Goal: Task Accomplishment & Management: Use online tool/utility

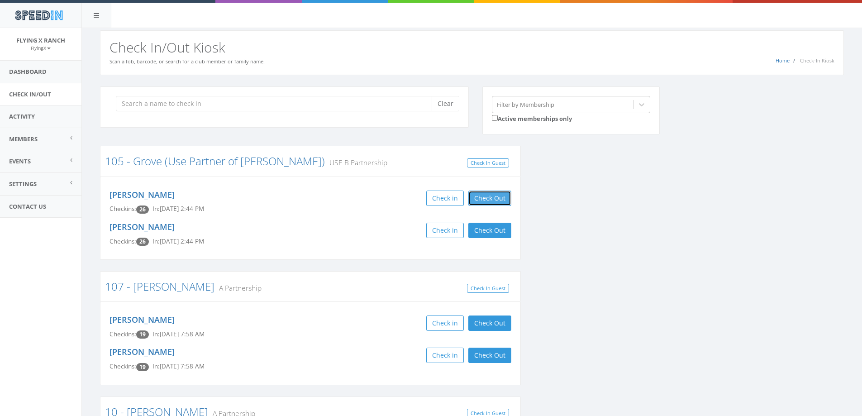
click at [498, 196] on button "Check Out" at bounding box center [489, 197] width 43 height 15
click at [486, 234] on button "Check Out" at bounding box center [489, 230] width 43 height 15
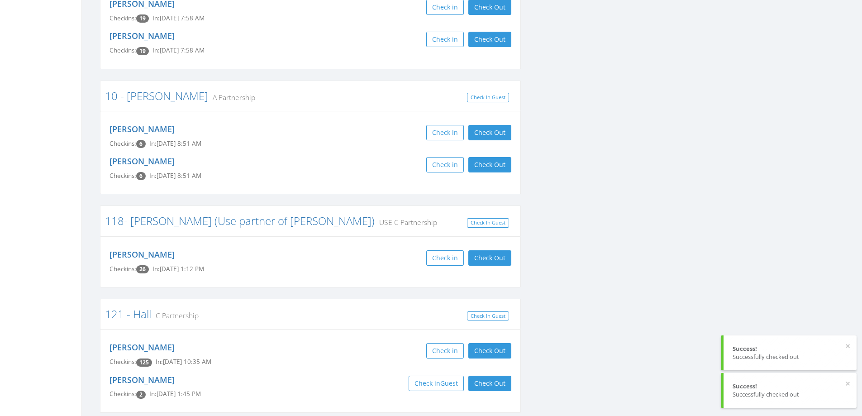
scroll to position [317, 0]
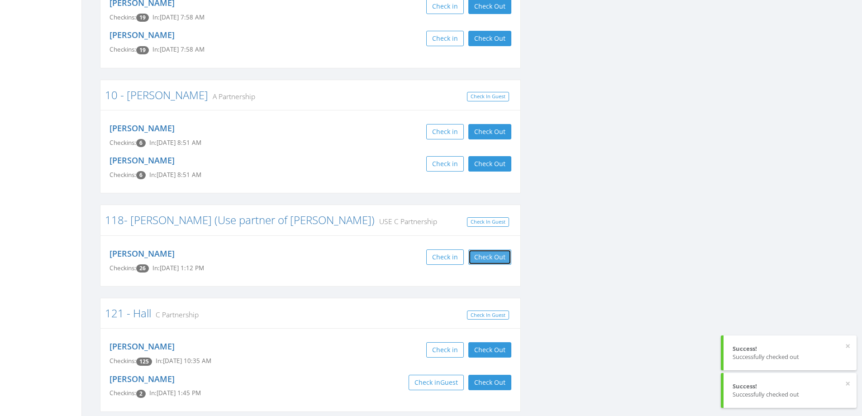
click at [496, 259] on button "Check Out" at bounding box center [489, 256] width 43 height 15
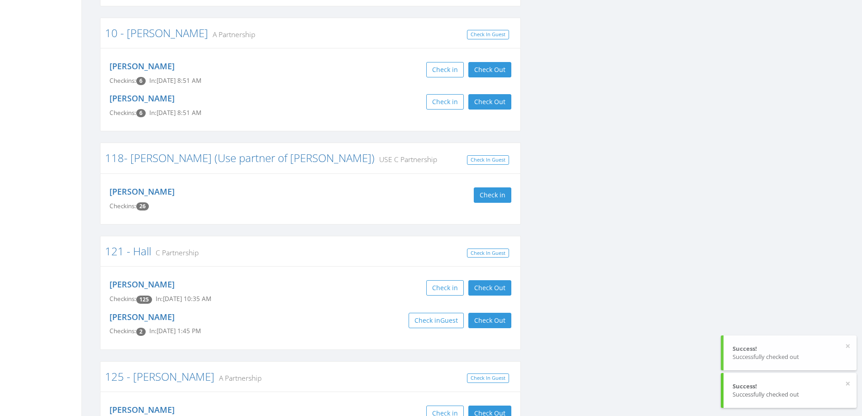
scroll to position [543, 0]
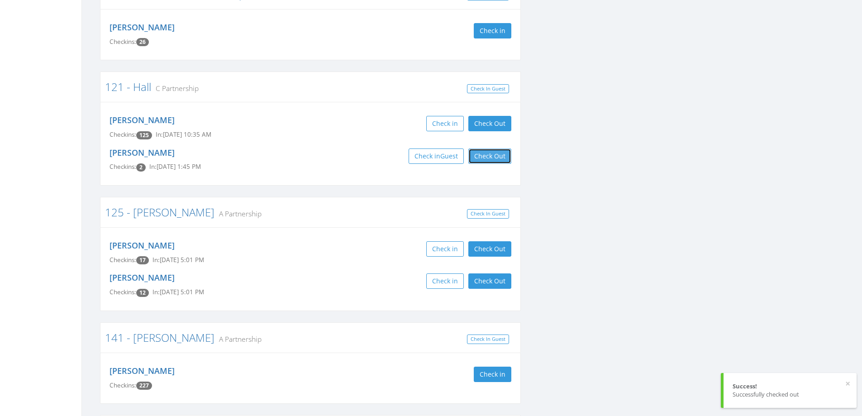
click at [492, 157] on button "Check Out" at bounding box center [489, 155] width 43 height 15
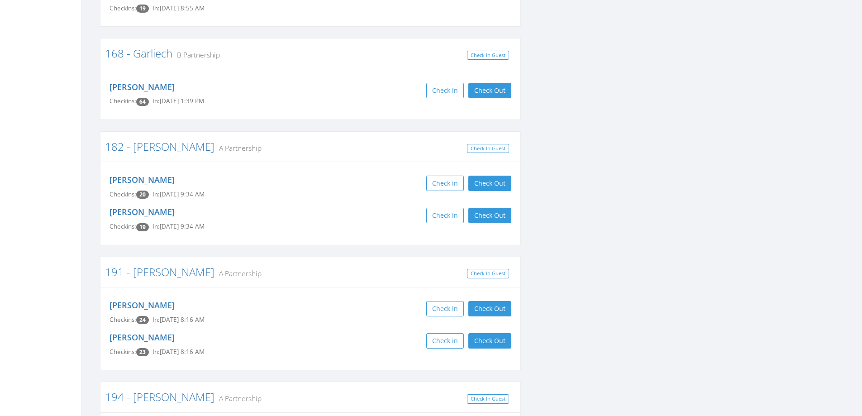
scroll to position [1131, 0]
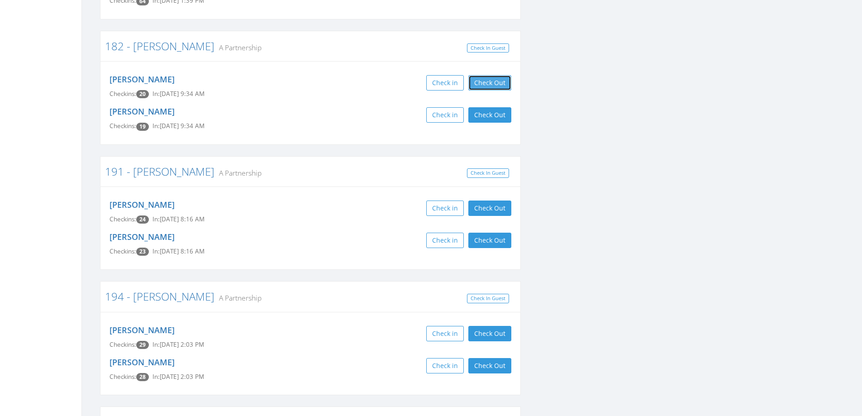
click at [495, 75] on button "Check Out" at bounding box center [489, 82] width 43 height 15
click at [489, 107] on button "Check Out" at bounding box center [489, 114] width 43 height 15
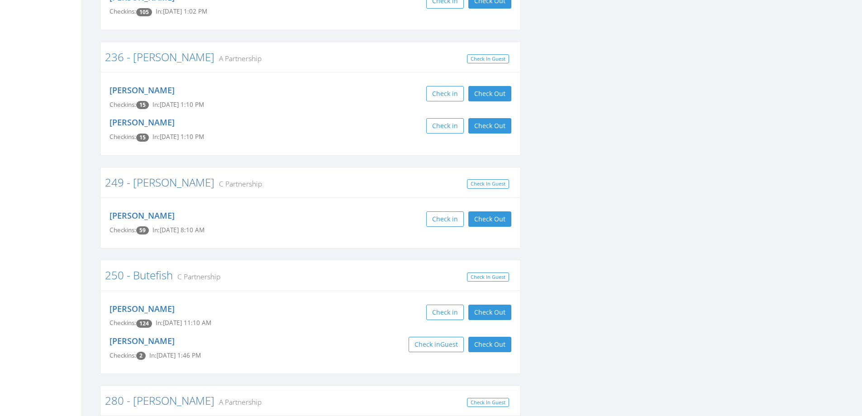
scroll to position [1990, 0]
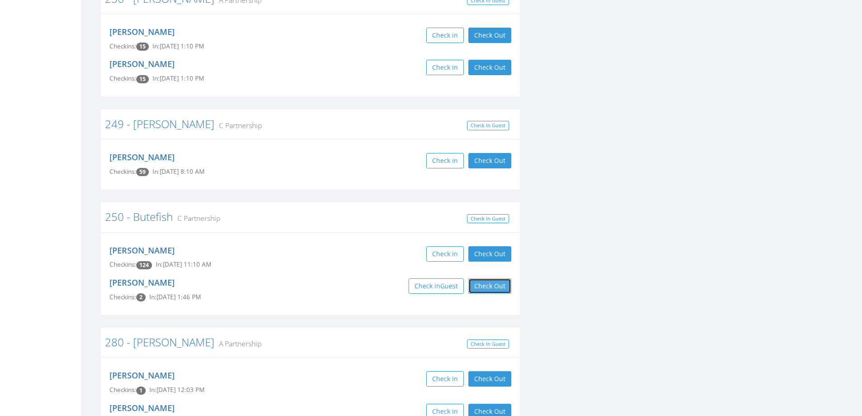
click at [479, 278] on button "Check Out" at bounding box center [489, 285] width 43 height 15
click at [498, 246] on button "Check Out" at bounding box center [489, 253] width 43 height 15
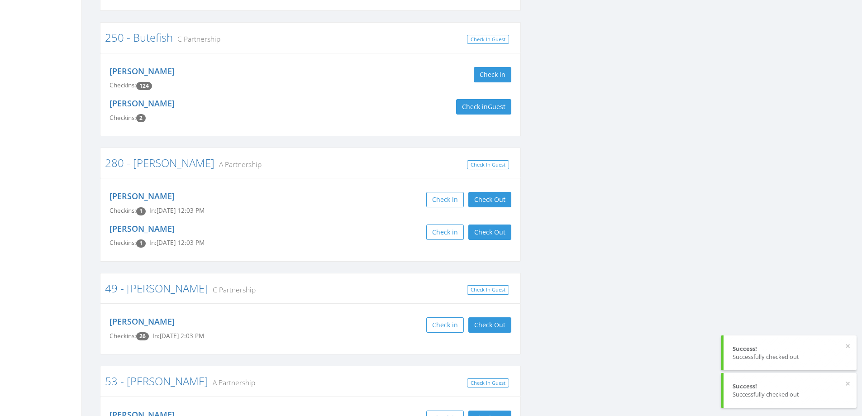
scroll to position [2171, 0]
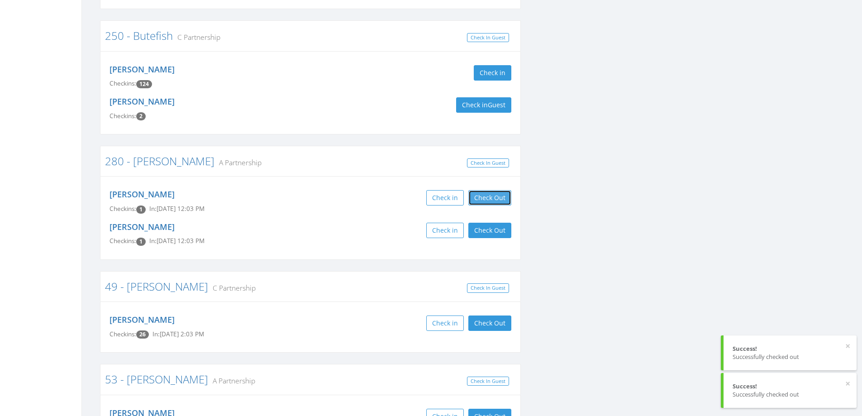
click at [497, 190] on button "Check Out" at bounding box center [489, 197] width 43 height 15
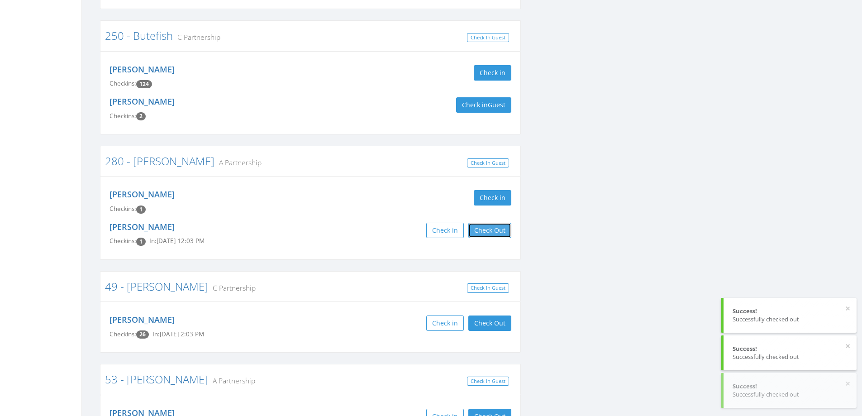
click at [493, 223] on button "Check Out" at bounding box center [489, 230] width 43 height 15
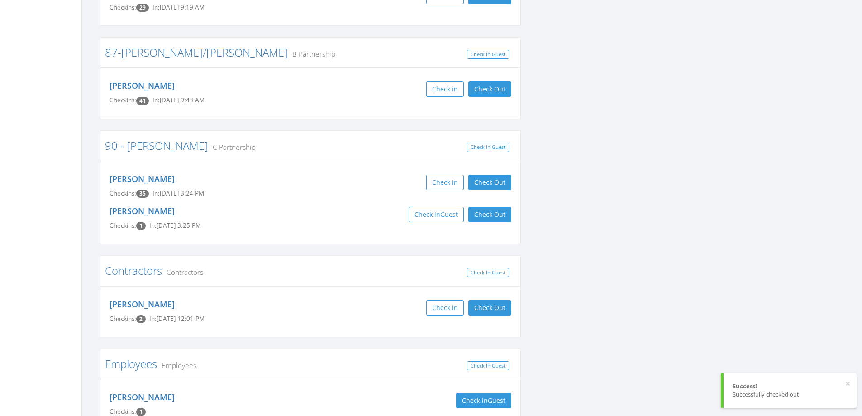
scroll to position [2940, 0]
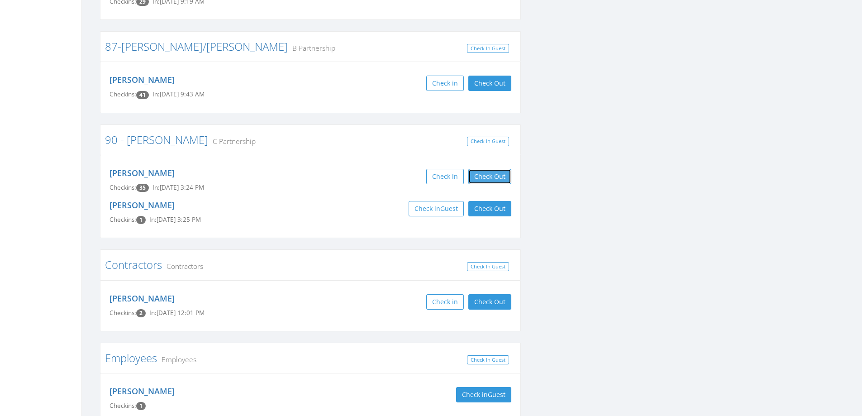
click at [494, 169] on button "Check Out" at bounding box center [489, 176] width 43 height 15
click at [495, 201] on button "Check Out" at bounding box center [489, 208] width 43 height 15
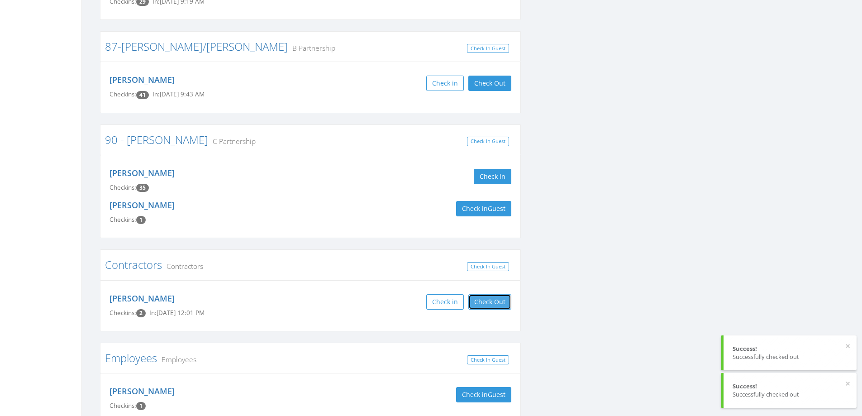
click at [500, 294] on button "Check Out" at bounding box center [489, 301] width 43 height 15
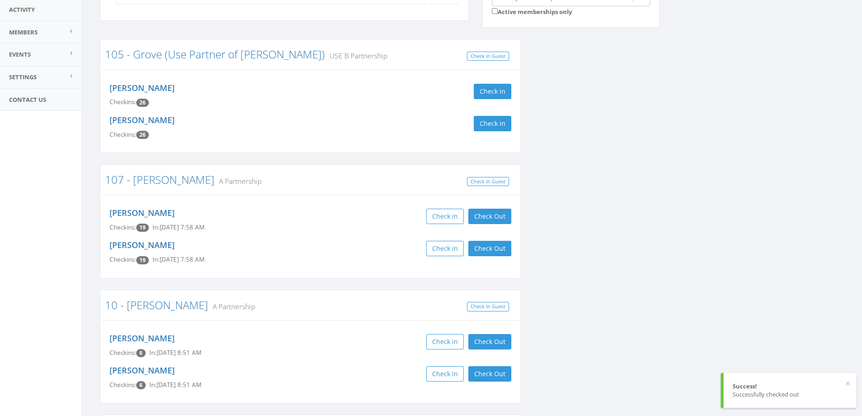
scroll to position [0, 0]
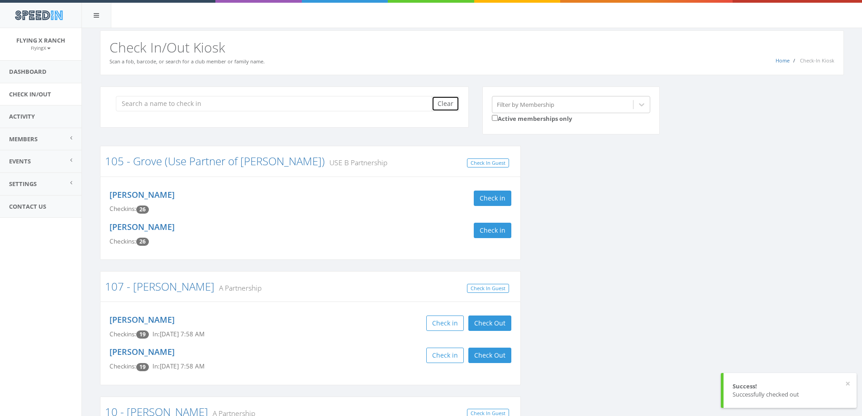
click at [451, 100] on button "Clear" at bounding box center [445, 103] width 28 height 15
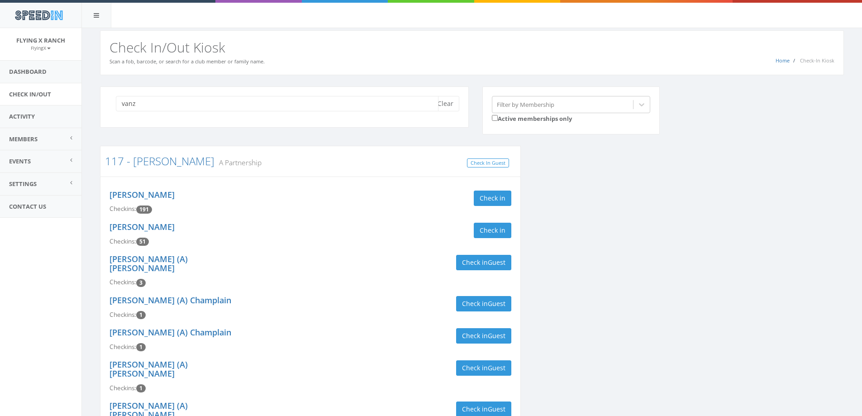
scroll to position [226, 0]
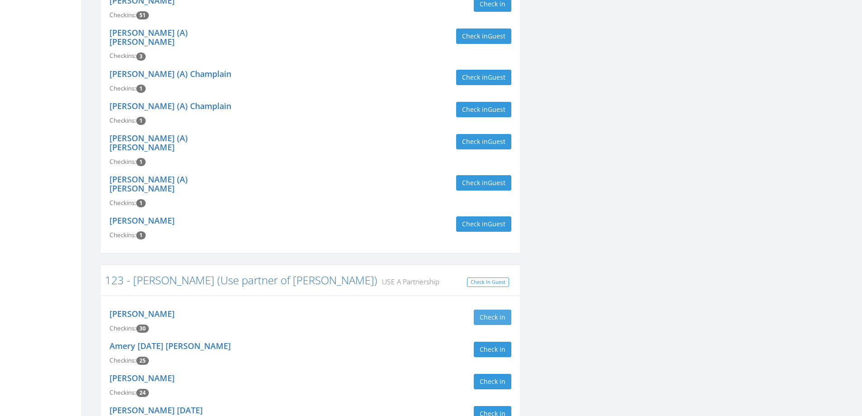
type input "vanz"
click at [481, 309] on button "Check in" at bounding box center [492, 316] width 38 height 15
click at [483, 341] on button "Check in" at bounding box center [492, 348] width 38 height 15
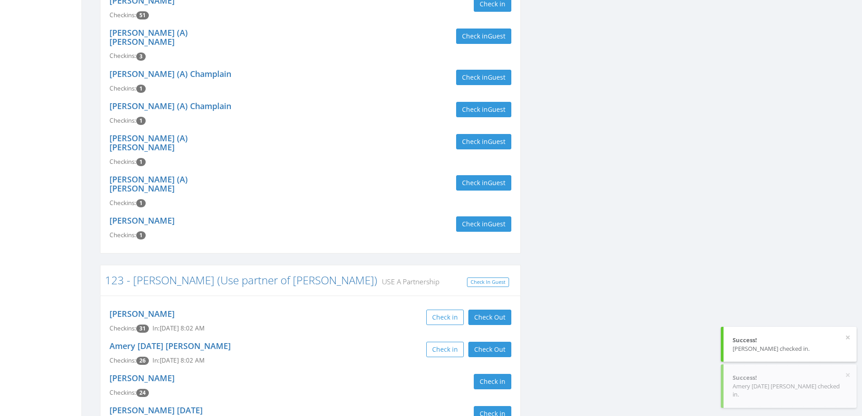
click at [390, 337] on div "Amery [DATE] [PERSON_NAME] Checkins: 26 In: [DATE] 8:02 AM Check in Check Out C…" at bounding box center [310, 353] width 415 height 32
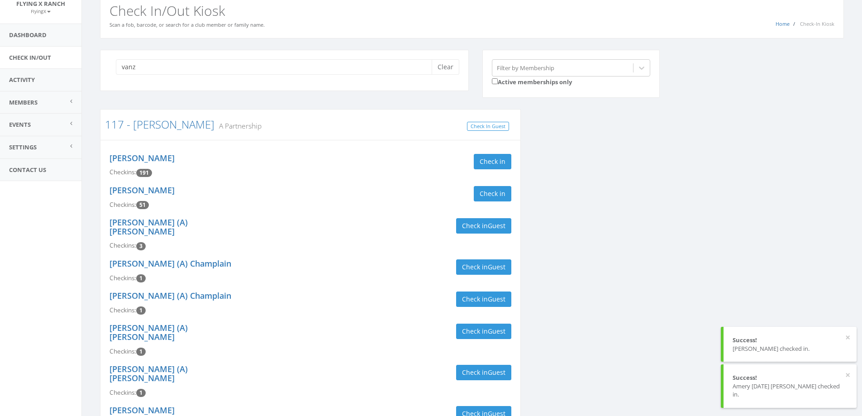
scroll to position [0, 0]
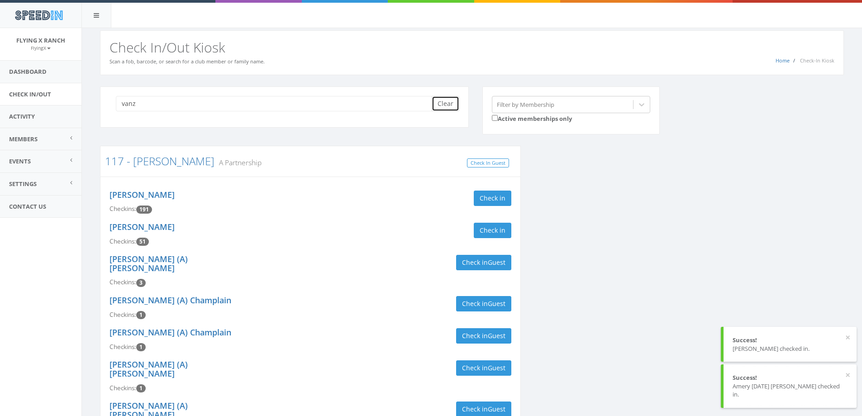
click at [438, 106] on button "Clear" at bounding box center [445, 103] width 28 height 15
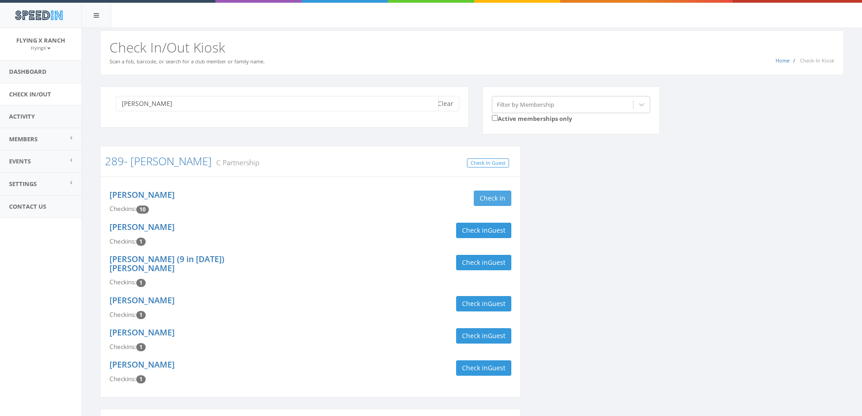
type input "[PERSON_NAME]"
click at [493, 197] on button "Check in" at bounding box center [492, 197] width 38 height 15
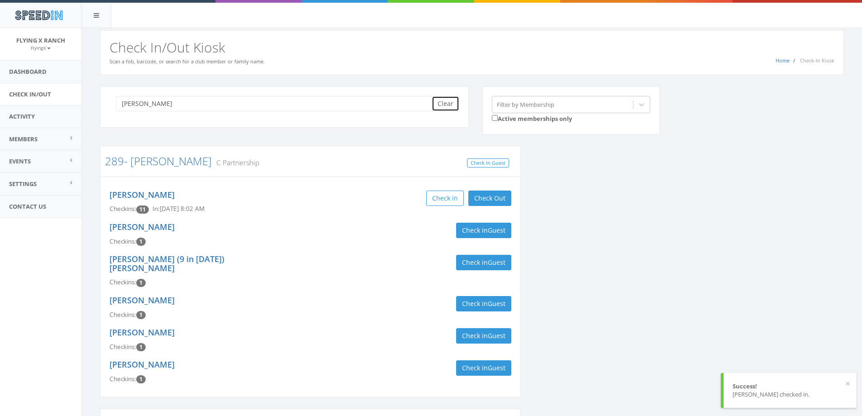
click at [439, 103] on button "Clear" at bounding box center [445, 103] width 28 height 15
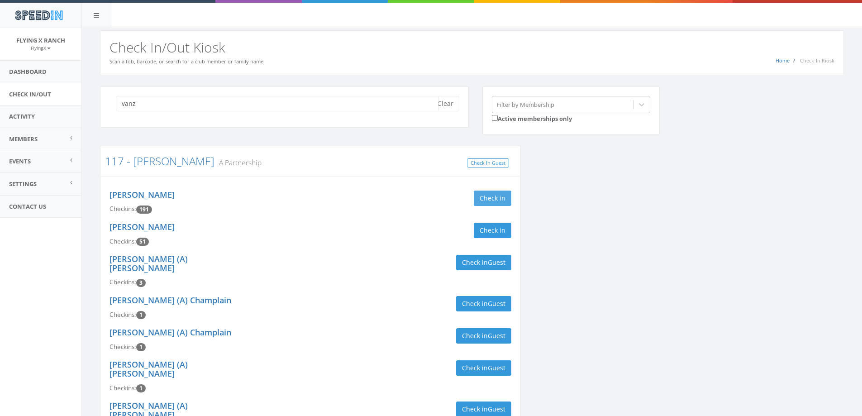
type input "vanz"
click at [486, 195] on button "Check in" at bounding box center [492, 197] width 38 height 15
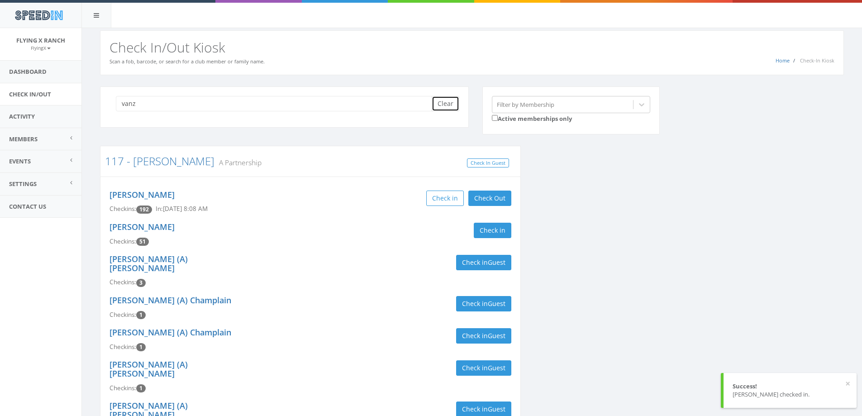
click at [438, 104] on button "Clear" at bounding box center [445, 103] width 28 height 15
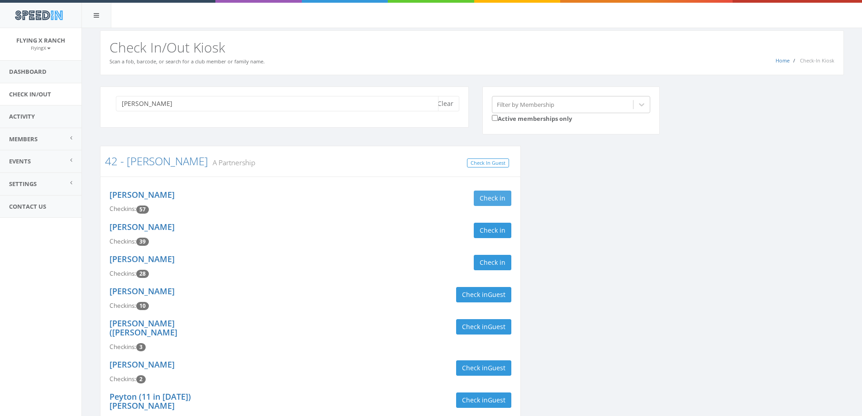
type input "[PERSON_NAME]"
click at [493, 197] on button "Check in" at bounding box center [492, 197] width 38 height 15
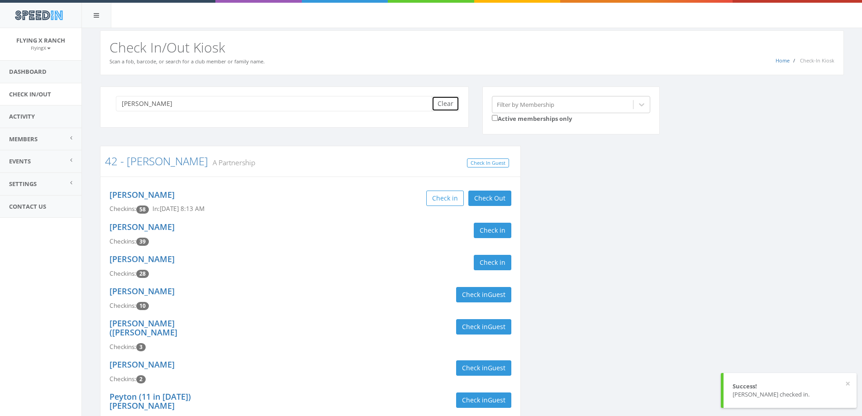
click at [445, 104] on button "Clear" at bounding box center [445, 103] width 28 height 15
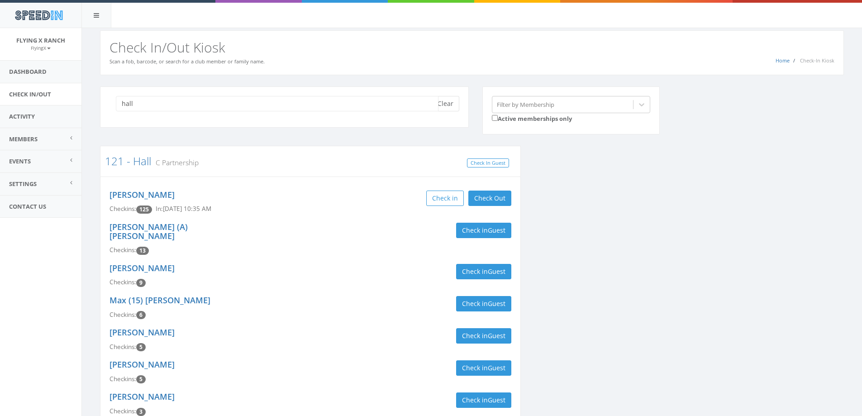
type input "hall"
click at [447, 106] on button "Clear" at bounding box center [445, 103] width 28 height 15
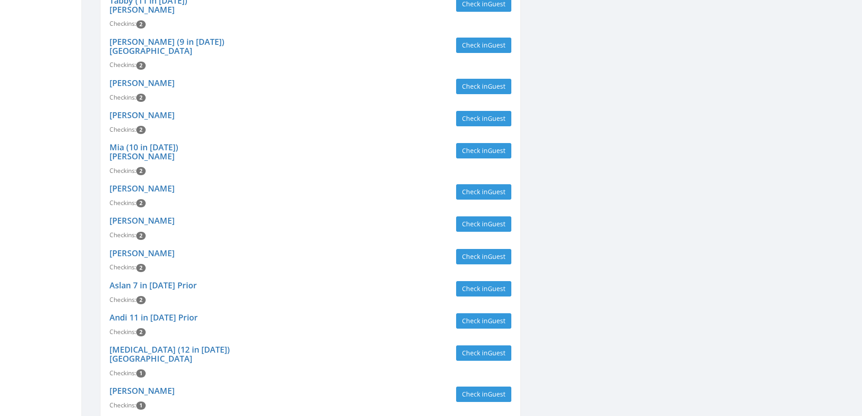
scroll to position [1131, 0]
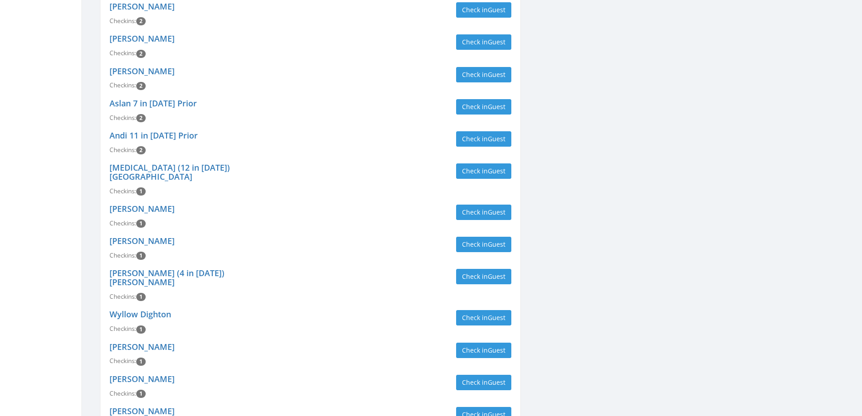
type input "[PERSON_NAME]"
drag, startPoint x: 493, startPoint y: 352, endPoint x: 473, endPoint y: 355, distance: 21.0
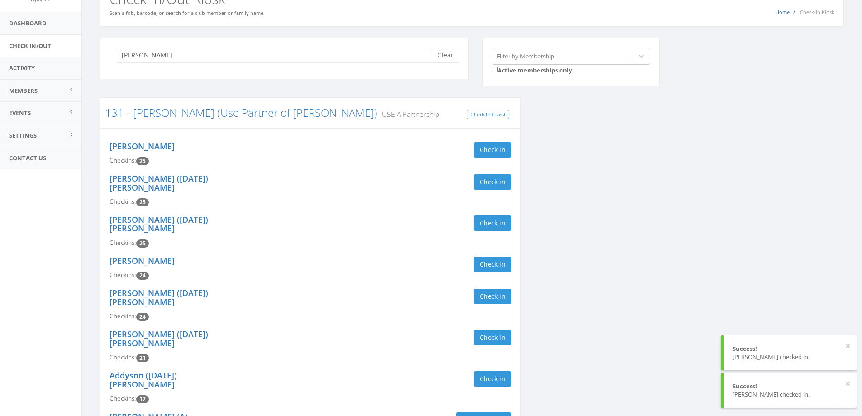
scroll to position [0, 0]
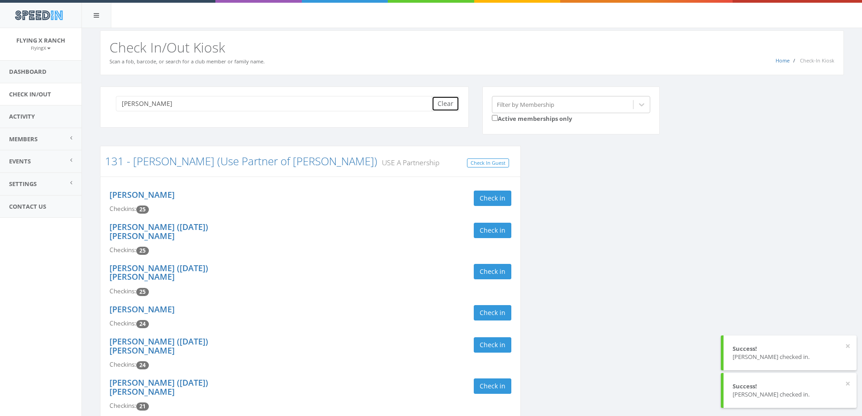
click at [443, 100] on button "Clear" at bounding box center [445, 103] width 28 height 15
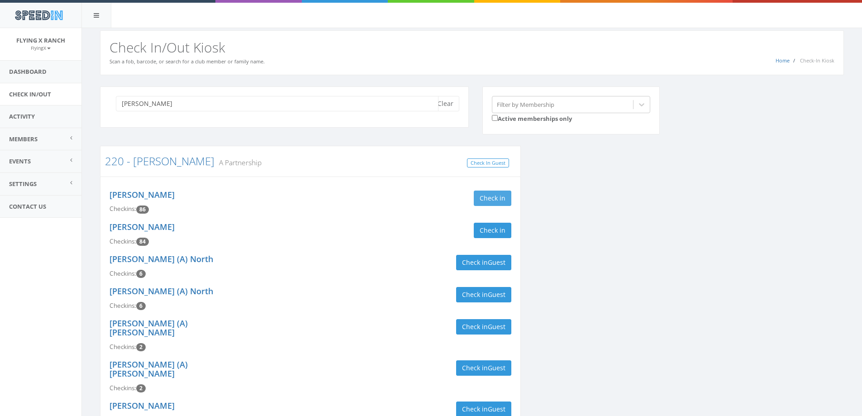
type input "[PERSON_NAME]"
click at [504, 199] on button "Check in" at bounding box center [492, 197] width 38 height 15
click at [503, 226] on button "Check in" at bounding box center [492, 230] width 38 height 15
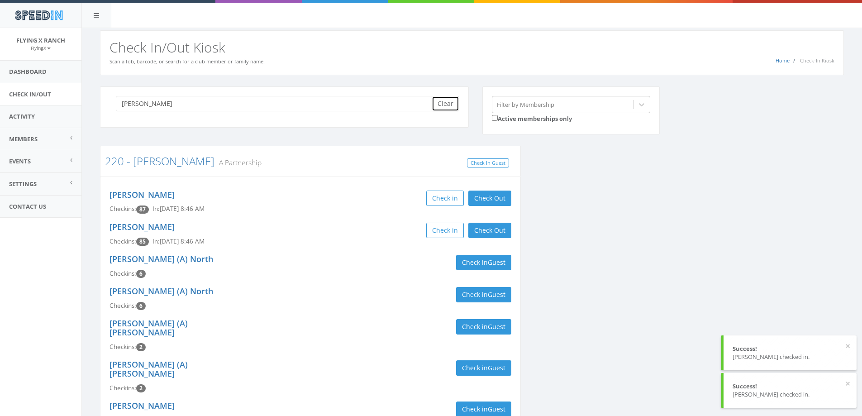
click at [445, 106] on button "Clear" at bounding box center [445, 103] width 28 height 15
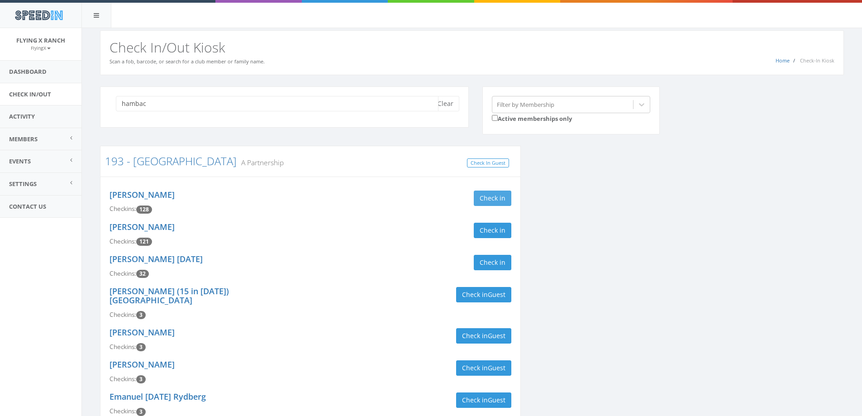
type input "hambac"
click at [491, 202] on button "Check in" at bounding box center [492, 197] width 38 height 15
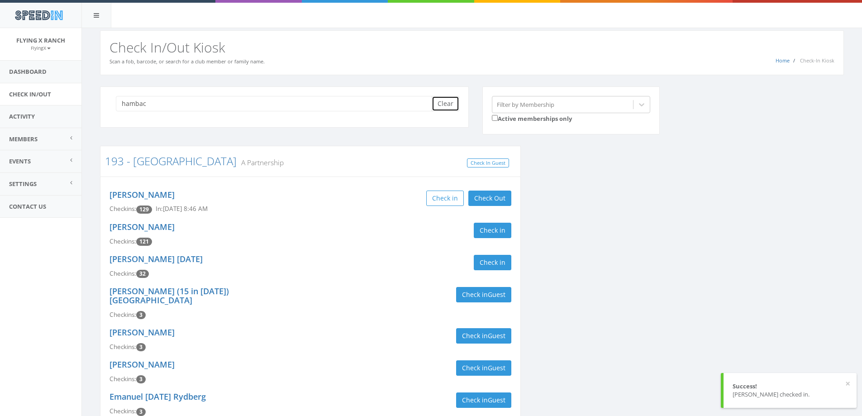
click at [447, 107] on button "Clear" at bounding box center [445, 103] width 28 height 15
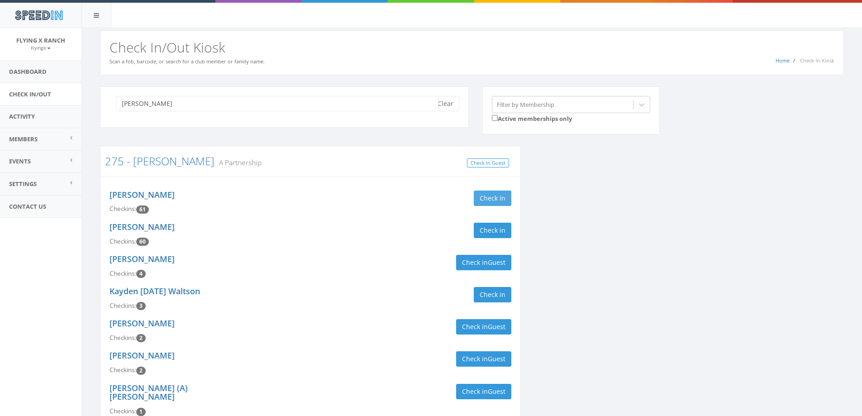
type input "[PERSON_NAME]"
click at [506, 199] on button "Check in" at bounding box center [492, 197] width 38 height 15
click at [499, 232] on button "Check in" at bounding box center [492, 230] width 38 height 15
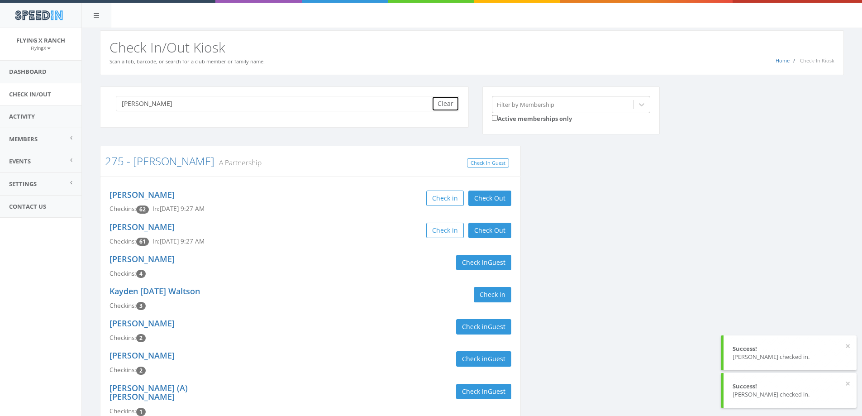
click at [440, 100] on button "Clear" at bounding box center [445, 103] width 28 height 15
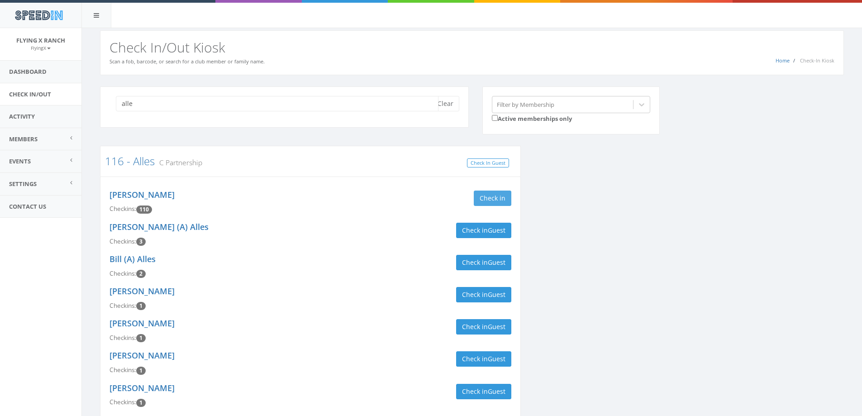
type input "alle"
click at [493, 195] on button "Check in" at bounding box center [492, 197] width 38 height 15
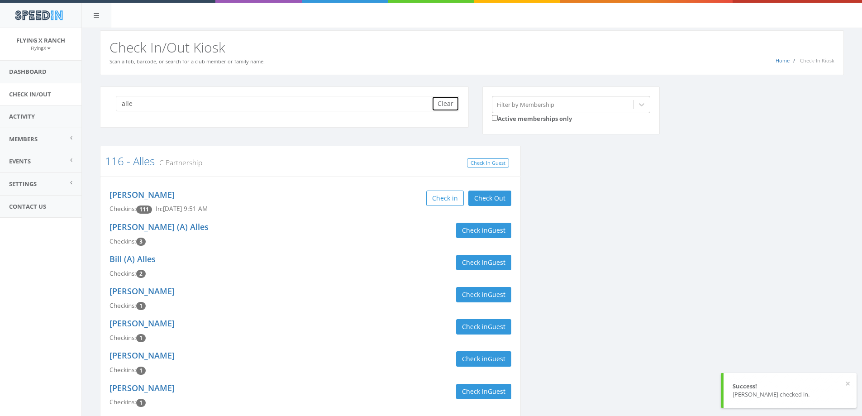
click at [446, 100] on button "Clear" at bounding box center [445, 103] width 28 height 15
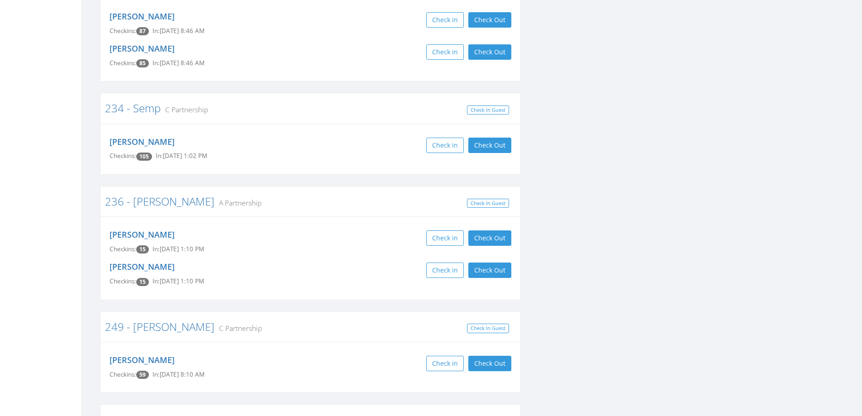
scroll to position [1809, 0]
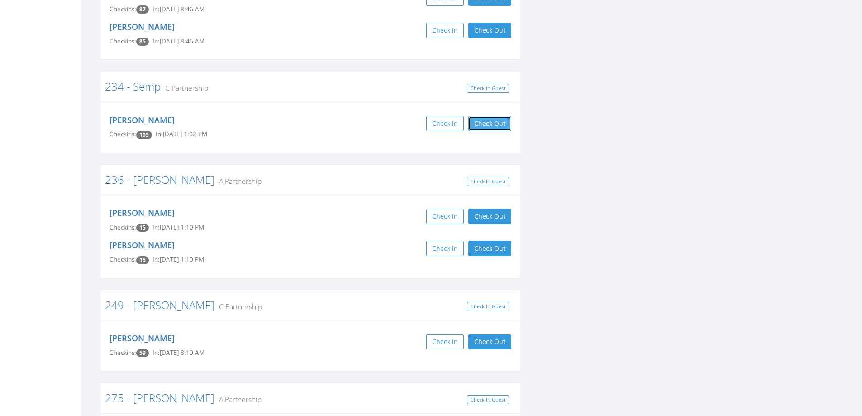
click at [504, 116] on button "Check Out" at bounding box center [489, 123] width 43 height 15
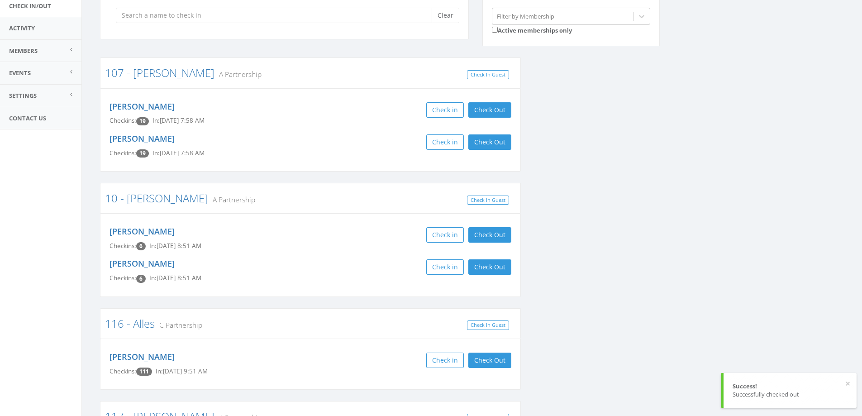
scroll to position [0, 0]
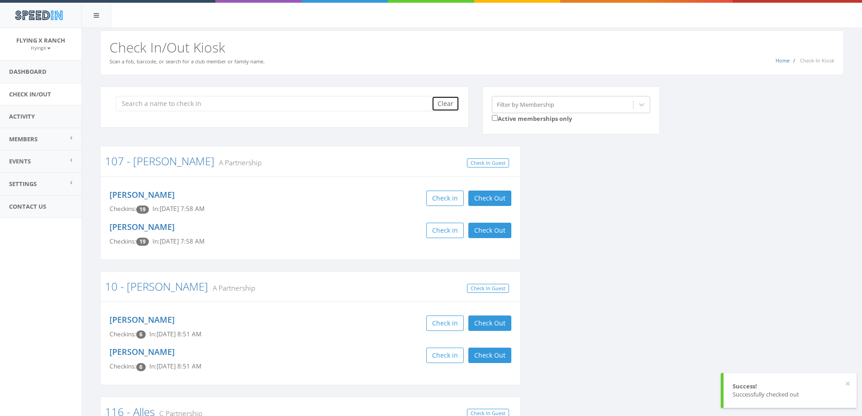
click at [436, 102] on button "Clear" at bounding box center [445, 103] width 28 height 15
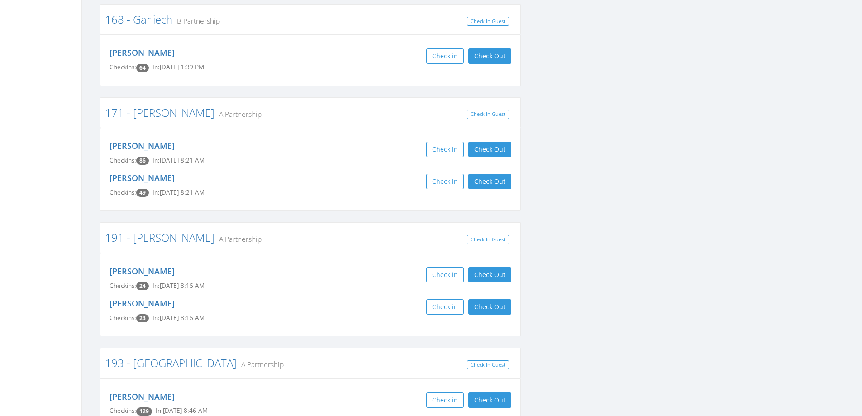
scroll to position [1040, 0]
